Goal: Book appointment/travel/reservation

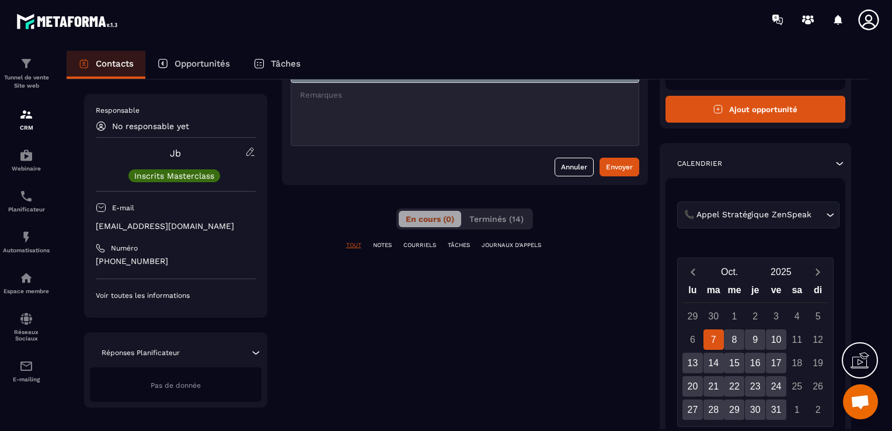
scroll to position [117, 0]
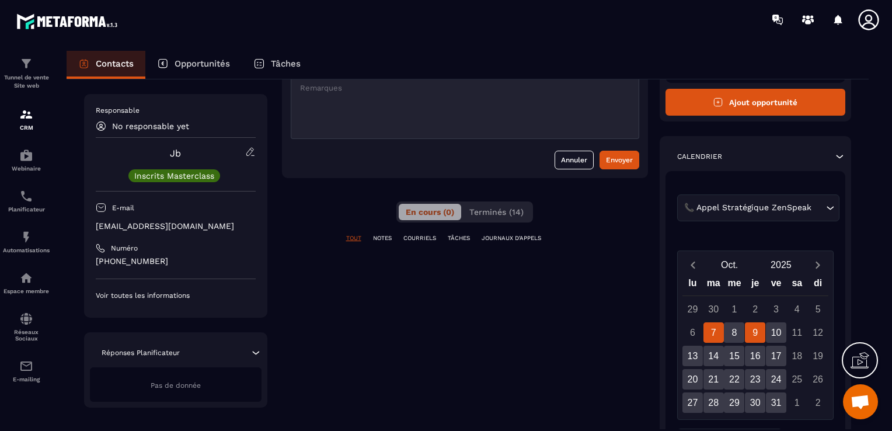
click at [752, 336] on div "9" at bounding box center [755, 332] width 20 height 20
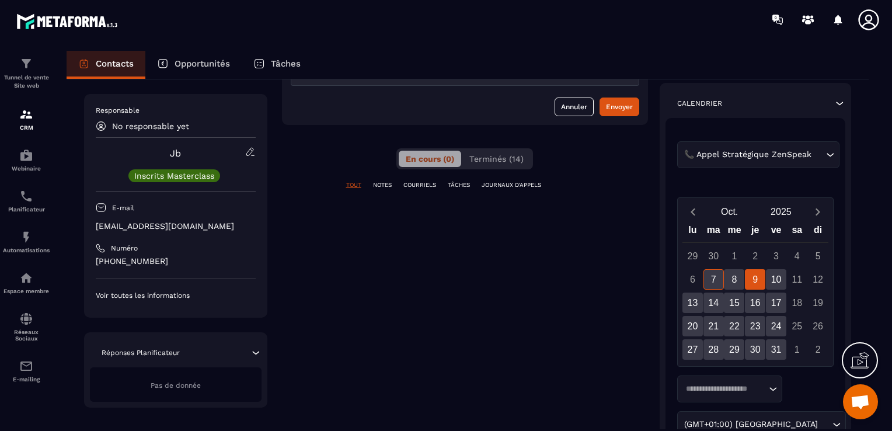
scroll to position [292, 0]
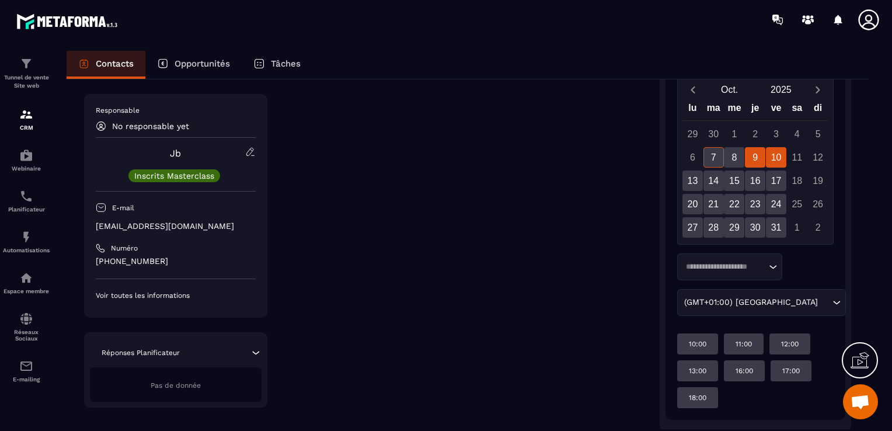
click at [777, 163] on div "10" at bounding box center [776, 157] width 20 height 20
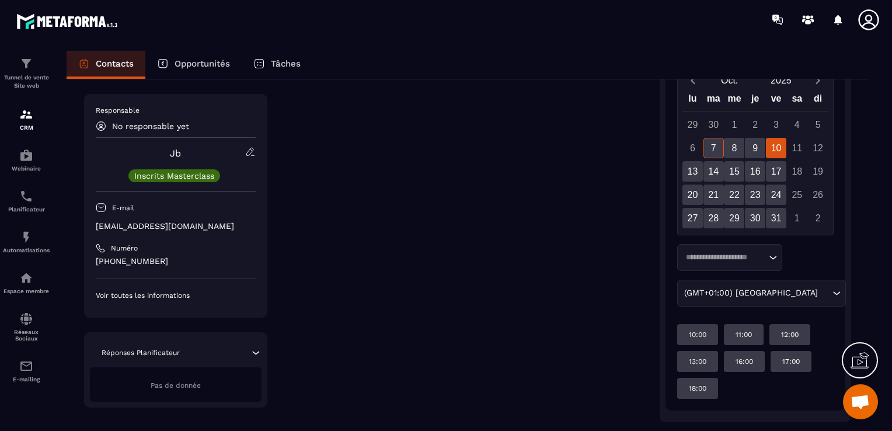
scroll to position [329, 0]
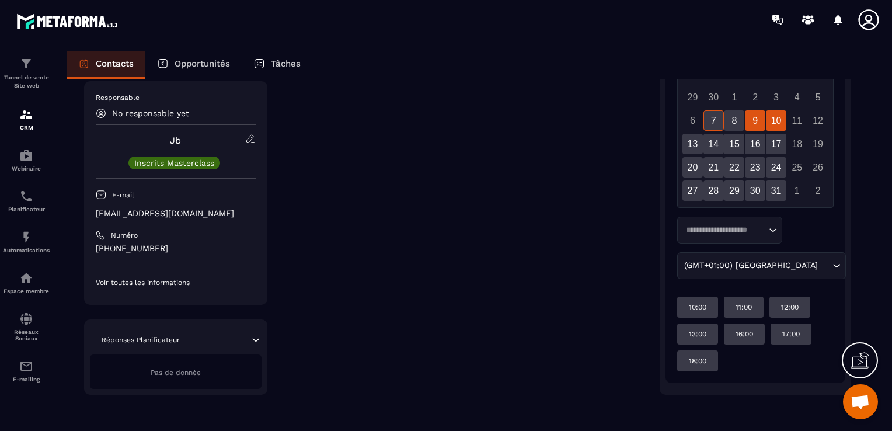
click at [749, 116] on div "9" at bounding box center [755, 120] width 20 height 20
click at [737, 121] on div "8" at bounding box center [734, 120] width 20 height 20
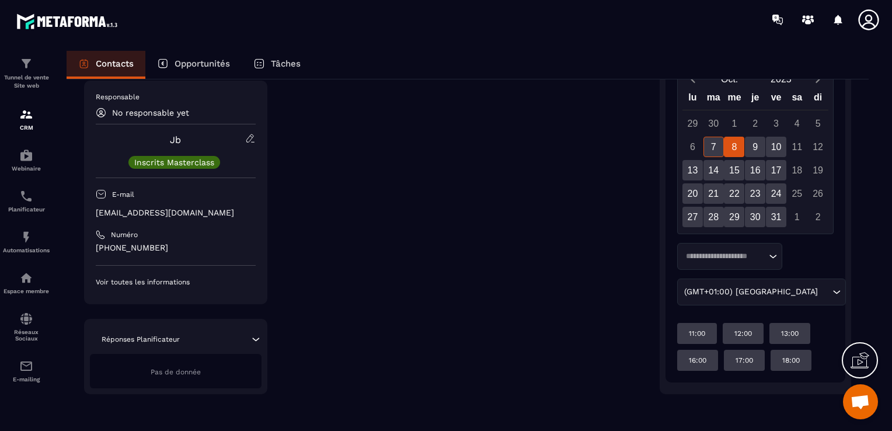
scroll to position [301, 0]
click at [758, 148] on div "9" at bounding box center [755, 148] width 20 height 20
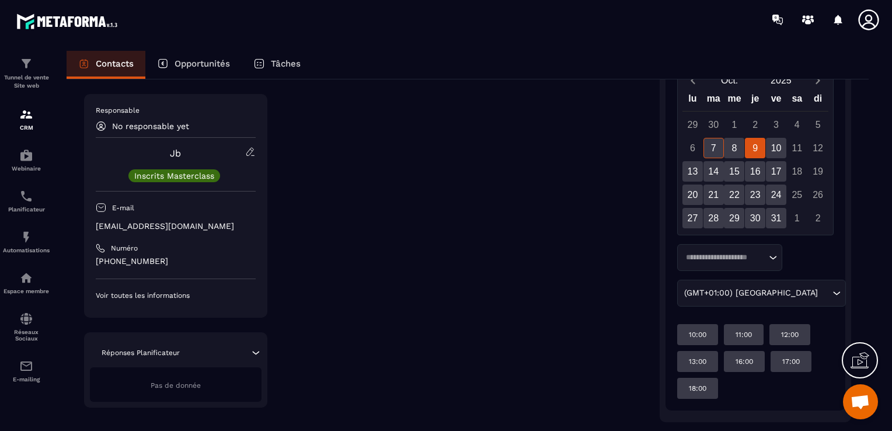
click at [752, 143] on div "9" at bounding box center [755, 148] width 20 height 20
click at [710, 389] on div "18:00" at bounding box center [697, 388] width 41 height 21
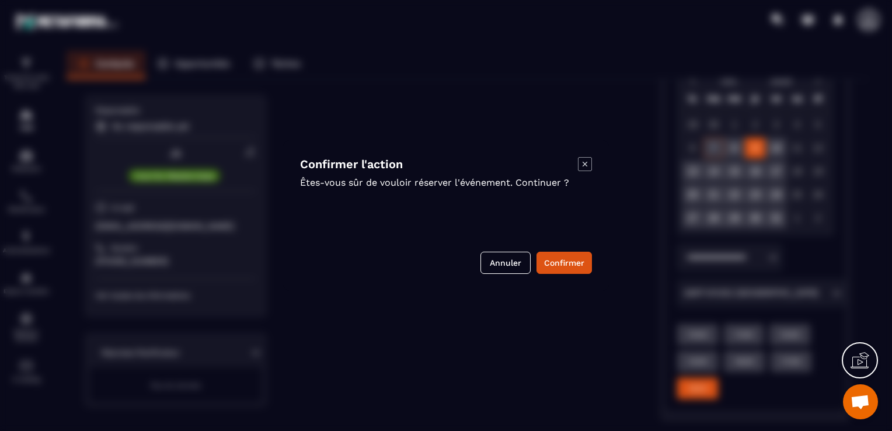
click at [586, 167] on icon "Modal window" at bounding box center [585, 164] width 14 height 14
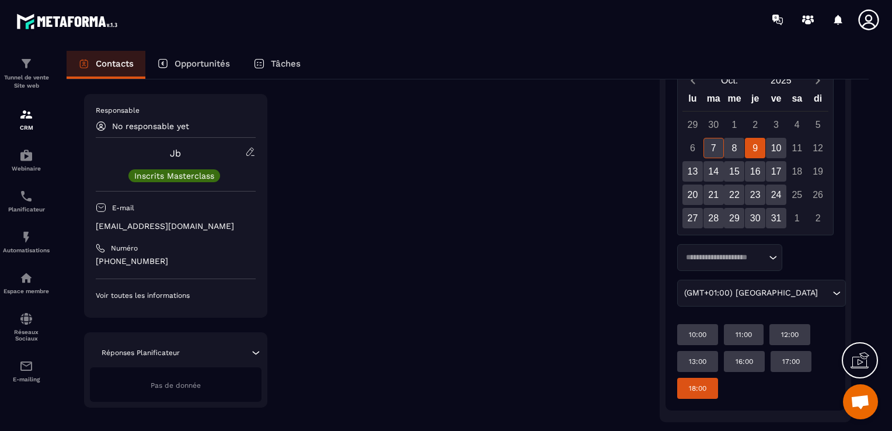
click at [749, 151] on div "9" at bounding box center [755, 148] width 20 height 20
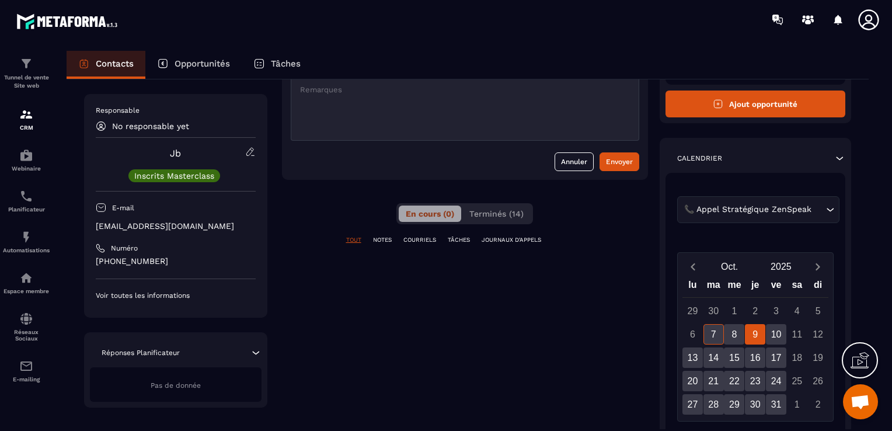
scroll to position [117, 0]
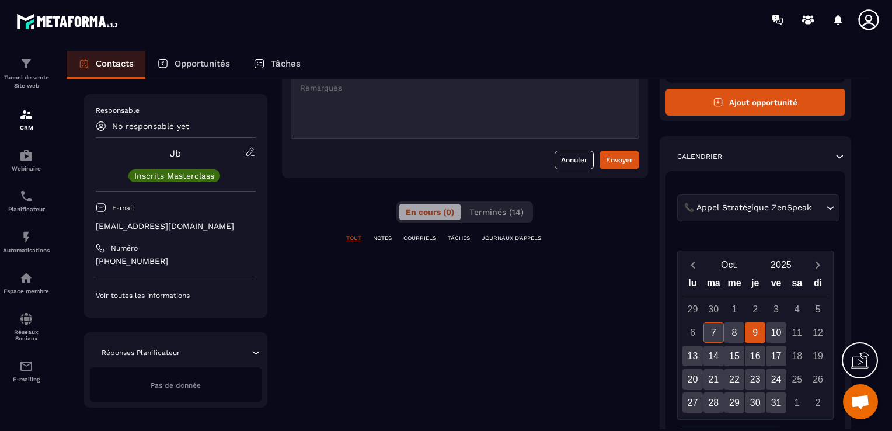
click at [758, 330] on div "9" at bounding box center [755, 332] width 20 height 20
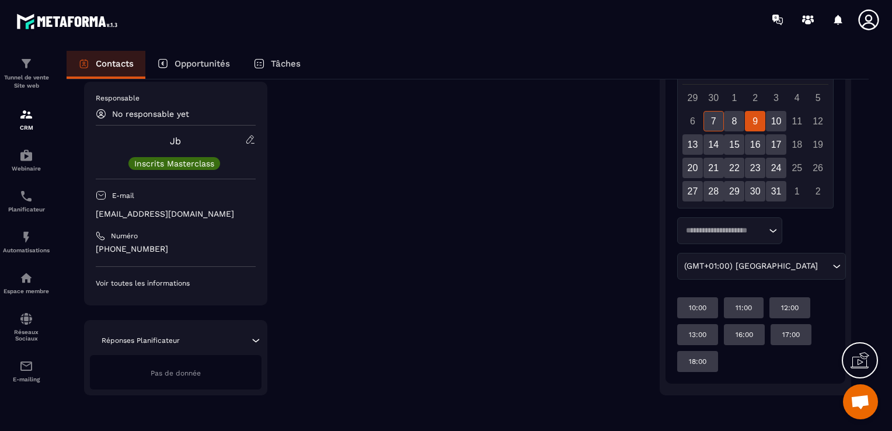
scroll to position [329, 0]
click at [708, 360] on div "18:00" at bounding box center [697, 360] width 41 height 21
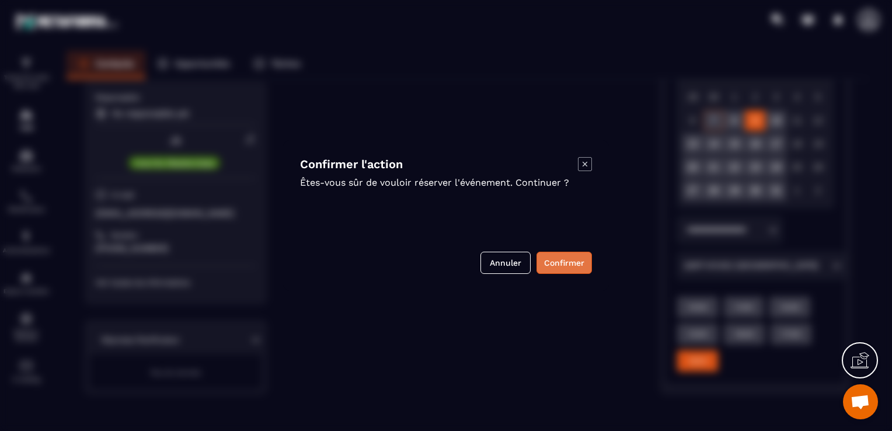
click at [551, 263] on button "Confirmer" at bounding box center [563, 263] width 55 height 22
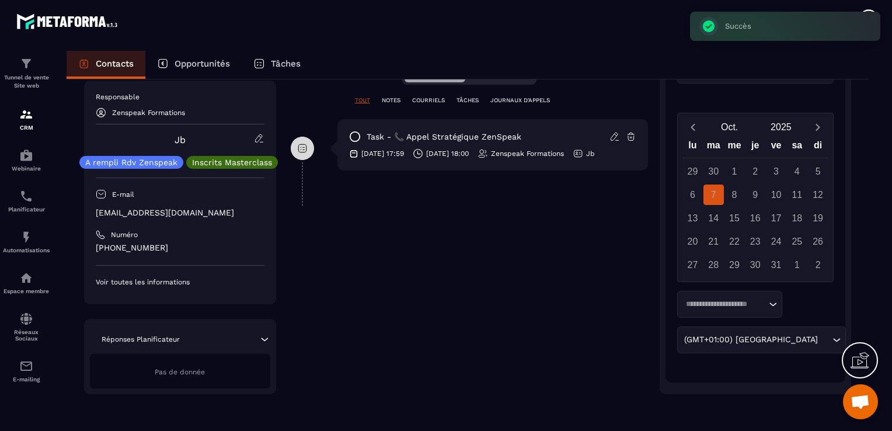
scroll to position [85, 0]
